Goal: Check status: Check status

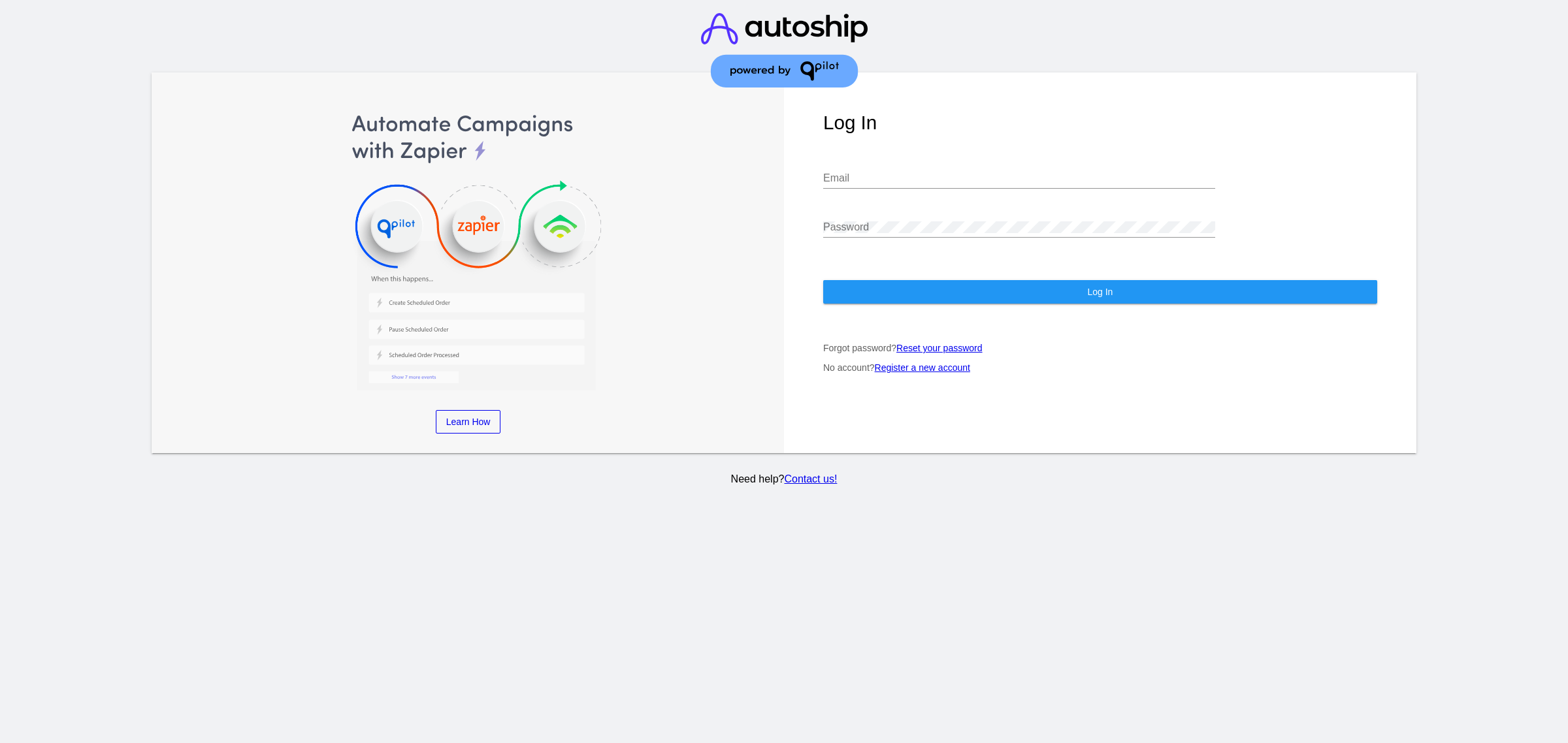
click at [942, 172] on input "Email" at bounding box center [1019, 178] width 392 height 12
type input "[EMAIL_ADDRESS][DOMAIN_NAME]"
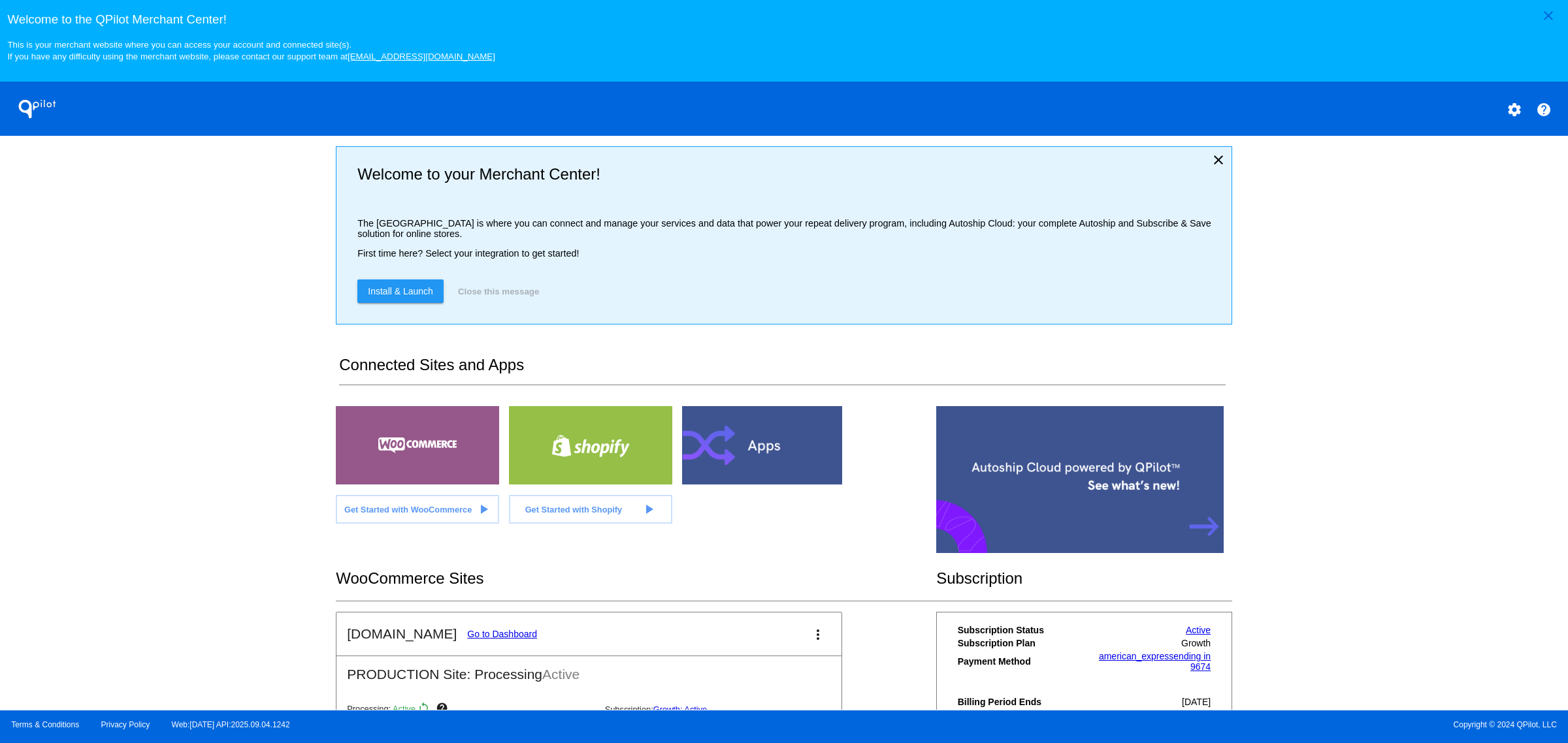
click at [487, 639] on link "Go to Dashboard" at bounding box center [502, 635] width 70 height 11
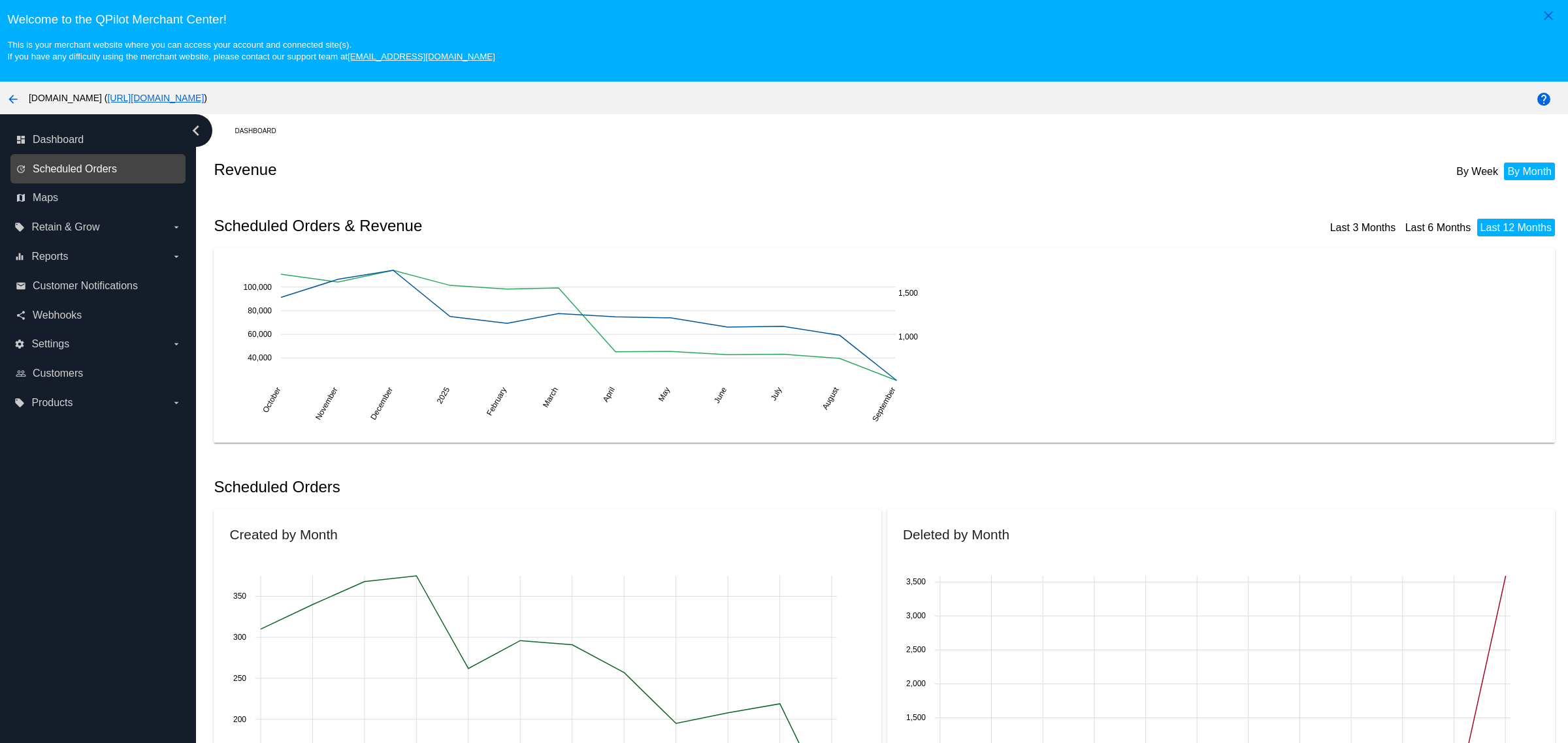
click at [73, 175] on span "Scheduled Orders" at bounding box center [75, 168] width 85 height 12
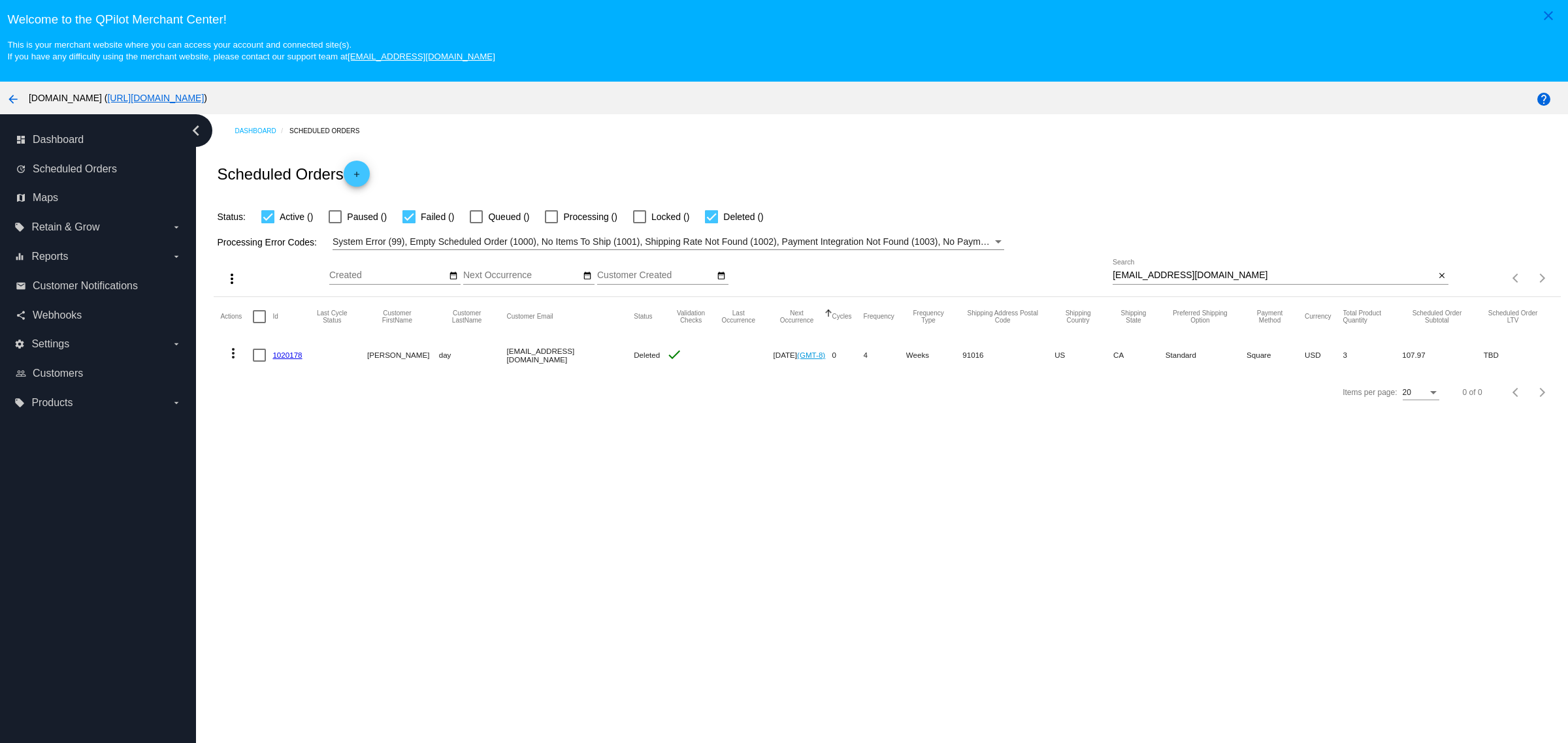
click at [1196, 281] on input "[EMAIL_ADDRESS][DOMAIN_NAME]" at bounding box center [1273, 276] width 322 height 11
paste input "[EMAIL_ADDRESS]"
type input "[EMAIL_ADDRESS][DOMAIN_NAME]"
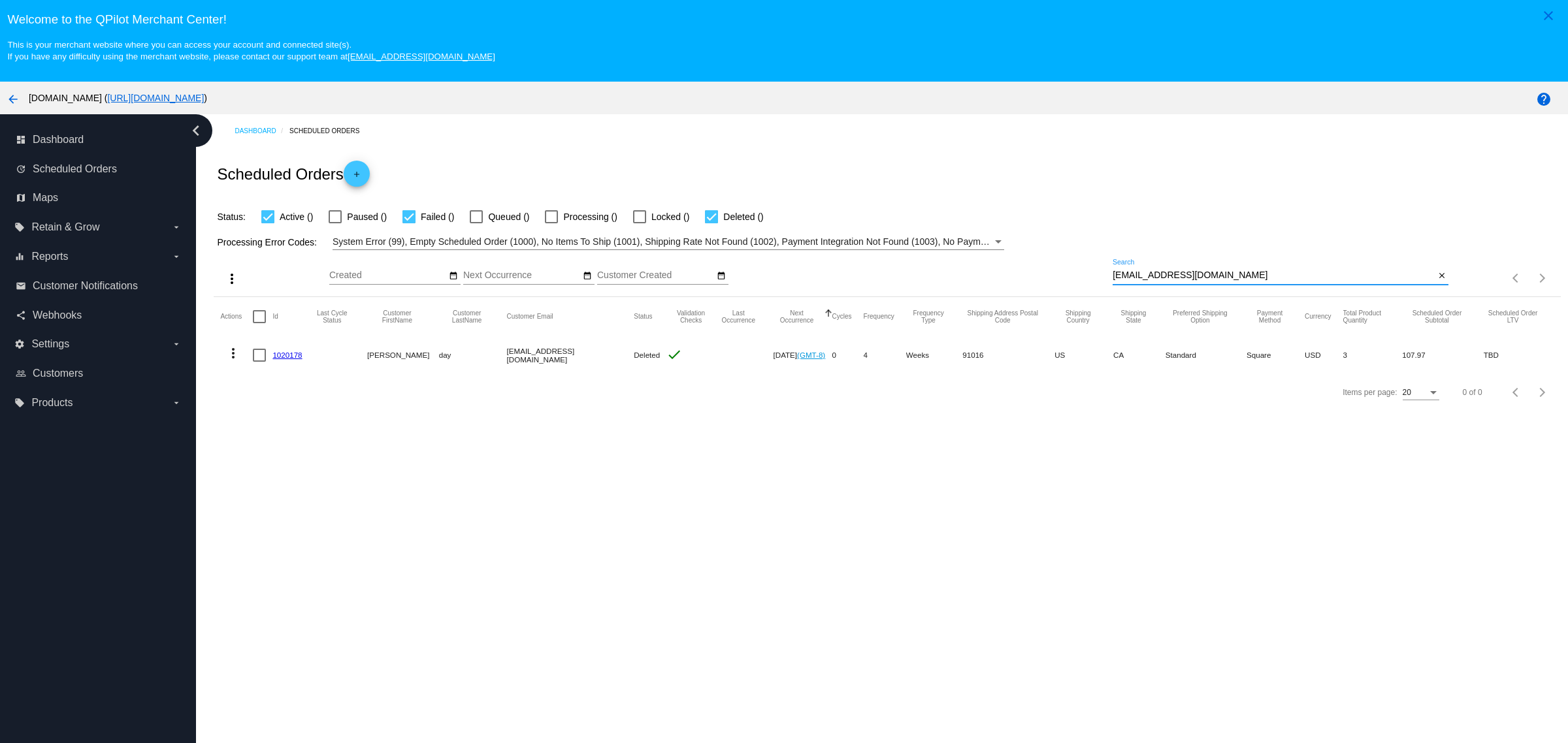
click at [1186, 230] on div "Processing Error Codes: System Error (99), Empty Scheduled Order (1000), No Ite…" at bounding box center [887, 237] width 1346 height 25
